Goal: Go to known website: Access a specific website the user already knows

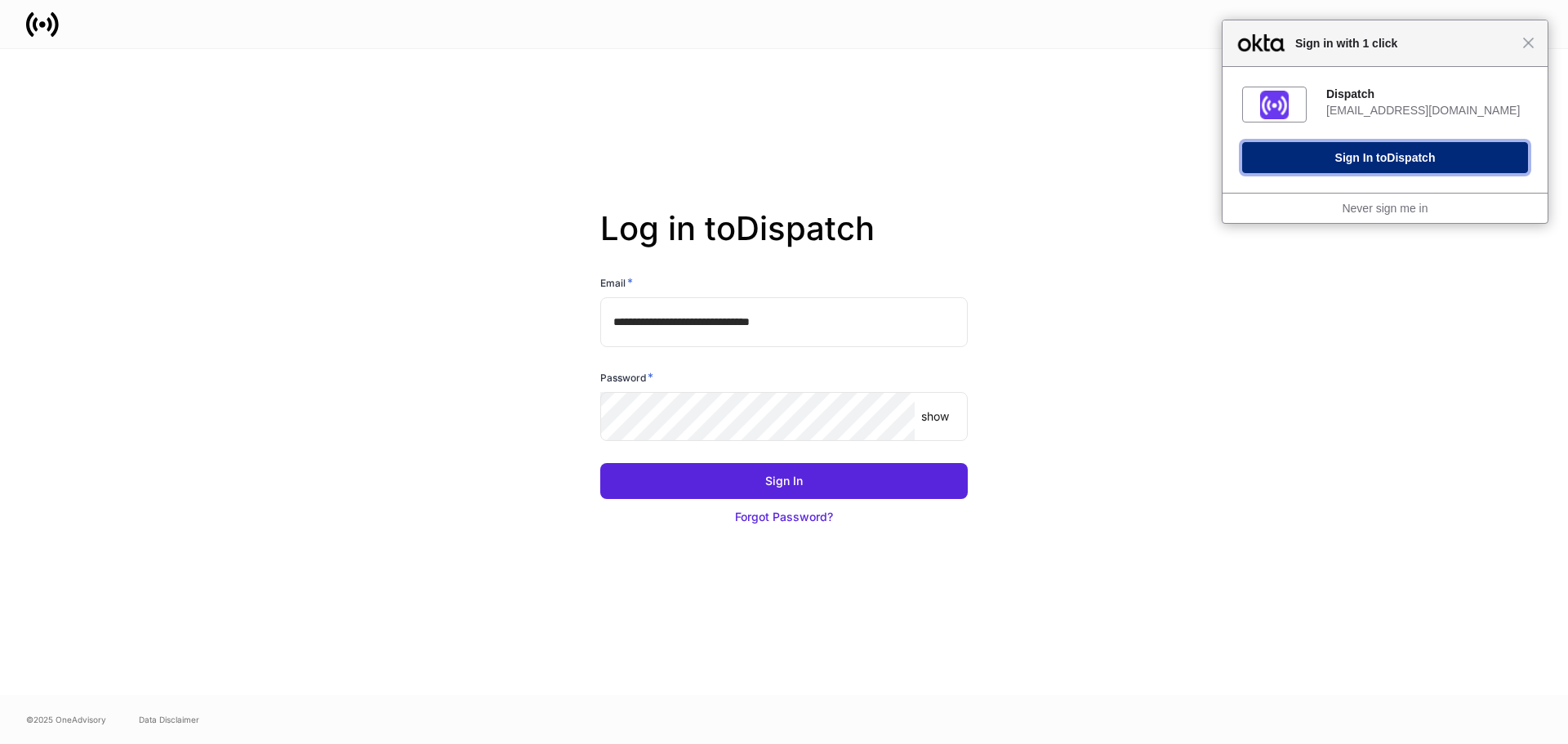
click at [1376, 164] on button "Sign In to Dispatch" at bounding box center [1385, 158] width 286 height 31
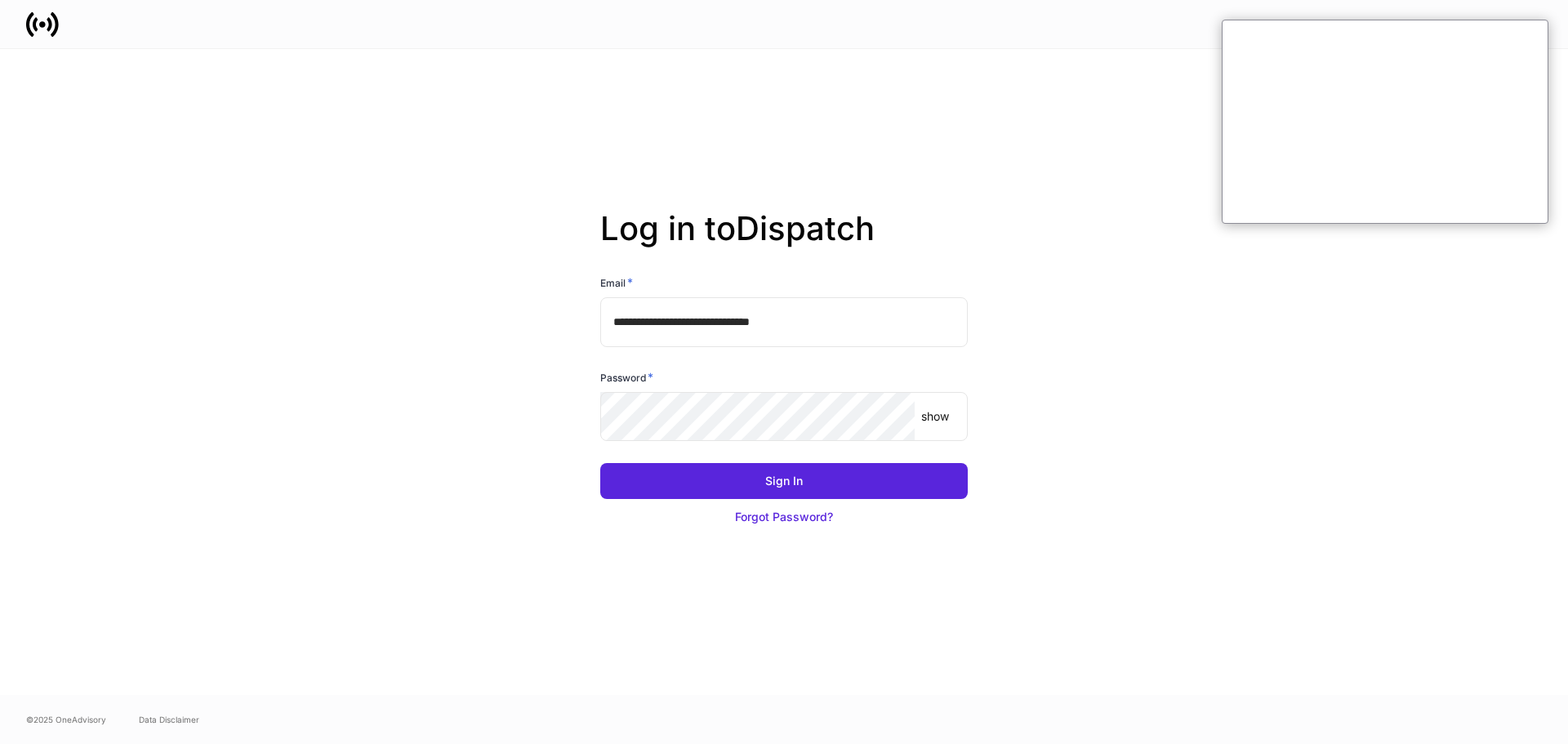
type input "**********"
